Goal: Navigation & Orientation: Understand site structure

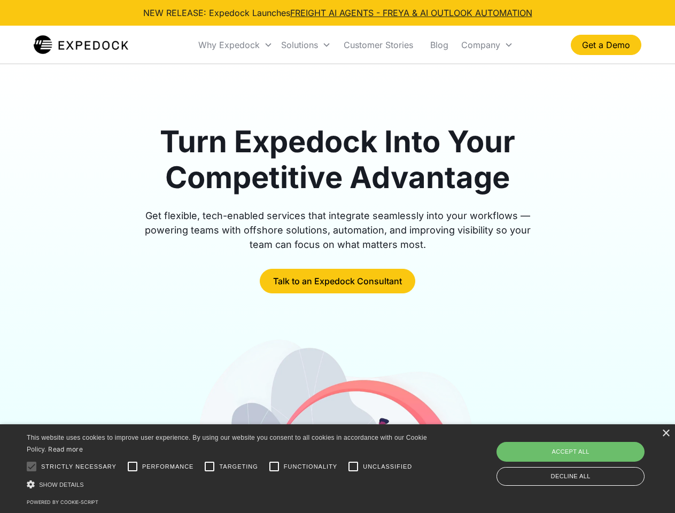
click at [236, 45] on div "Why Expedock" at bounding box center [228, 45] width 61 height 11
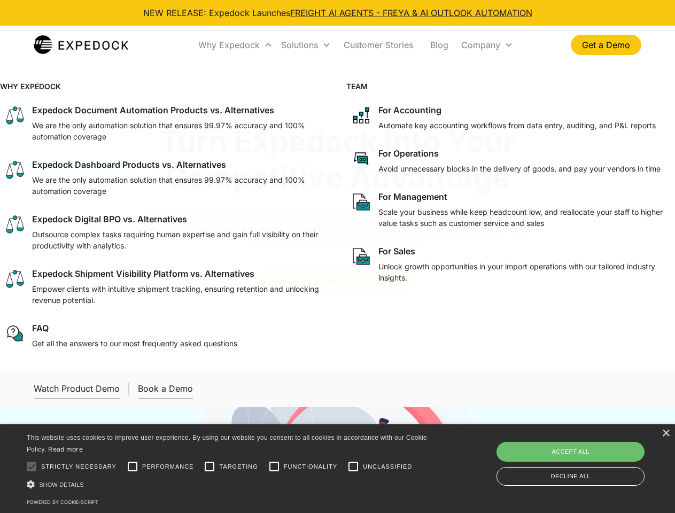
click at [306, 45] on div "Solutions" at bounding box center [299, 45] width 37 height 11
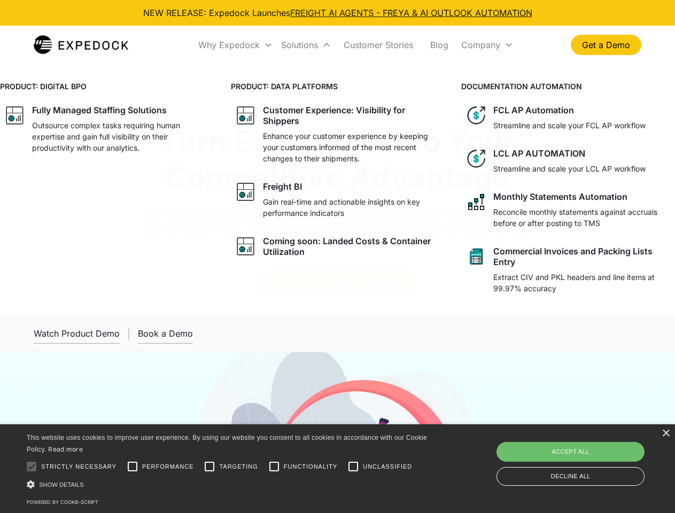
click at [487, 45] on div "Company" at bounding box center [480, 45] width 39 height 11
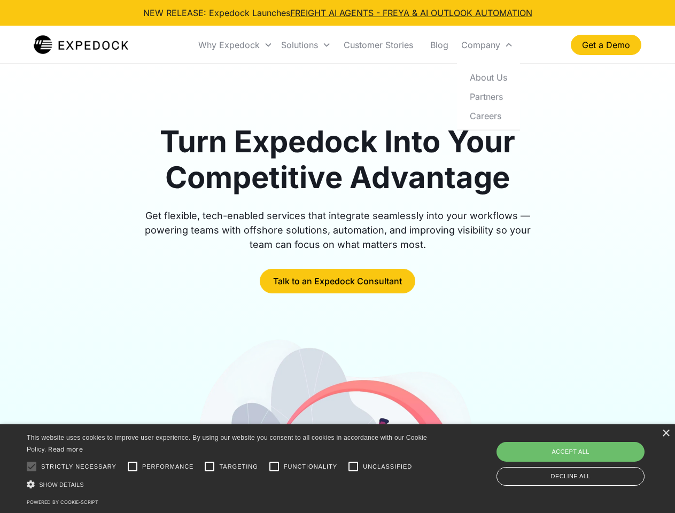
click at [32, 466] on div at bounding box center [31, 466] width 21 height 21
click at [133, 466] on input "Performance" at bounding box center [132, 466] width 21 height 21
checkbox input "true"
click at [209, 466] on input "Targeting" at bounding box center [209, 466] width 21 height 21
checkbox input "true"
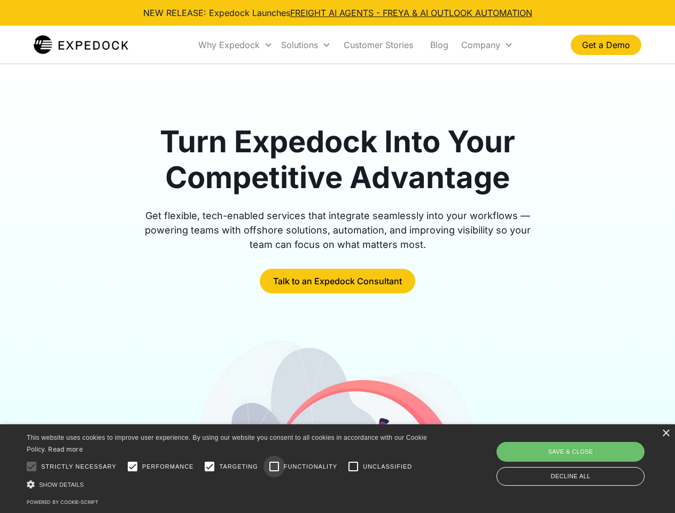
click at [274, 466] on input "Functionality" at bounding box center [273, 466] width 21 height 21
checkbox input "true"
click at [353, 466] on input "Unclassified" at bounding box center [353, 466] width 21 height 21
checkbox input "true"
click at [229, 484] on div "Show details Hide details" at bounding box center [229, 484] width 404 height 11
